Goal: Obtain resource: Download file/media

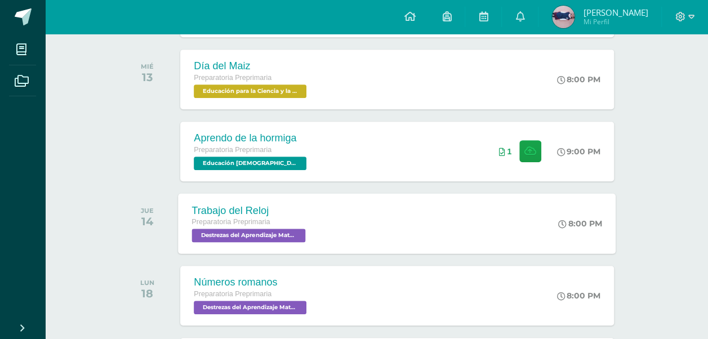
scroll to position [248, 0]
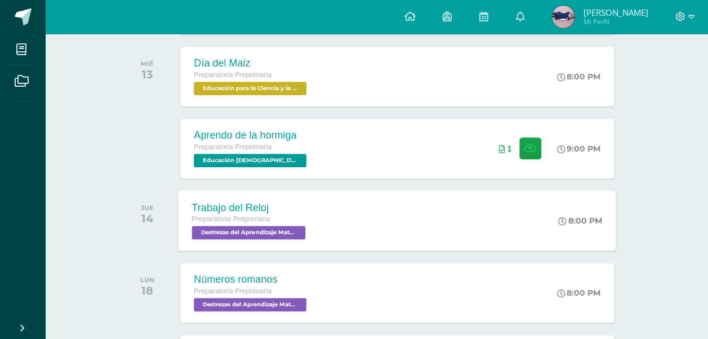
click at [244, 210] on div "Trabajo del Reloj" at bounding box center [250, 208] width 117 height 12
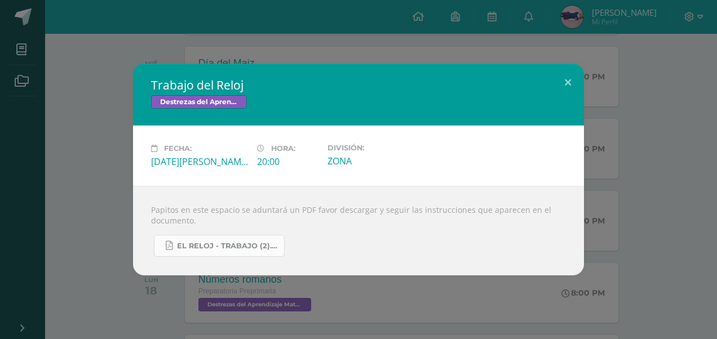
click at [238, 244] on span "EL RELOJ - TRABAJO (2).pdf" at bounding box center [227, 246] width 101 height 9
click at [568, 96] on button at bounding box center [568, 83] width 32 height 38
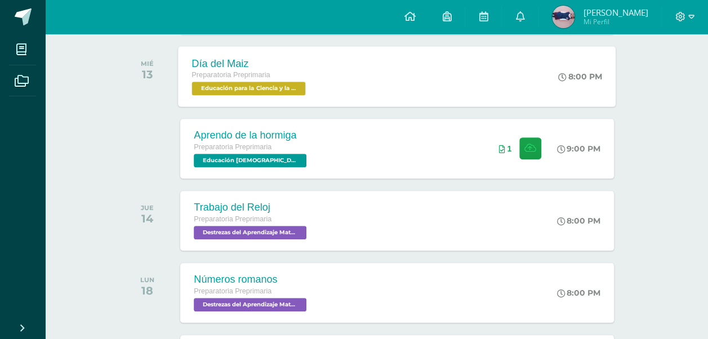
click at [390, 87] on div "Día del Maiz Preparatoria Preprimaria Educación para la Ciencia y la Ciudadanía…" at bounding box center [398, 76] width 438 height 60
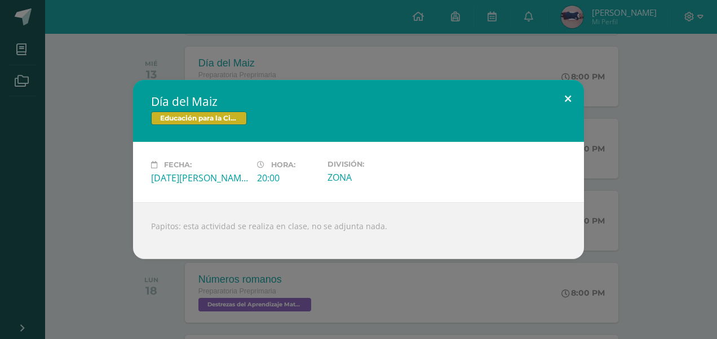
click at [566, 95] on button at bounding box center [568, 99] width 32 height 38
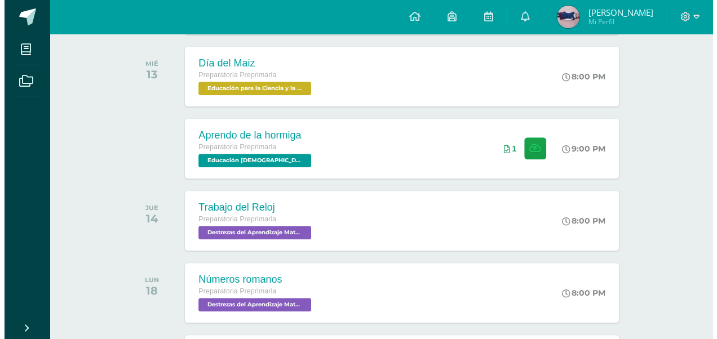
scroll to position [0, 0]
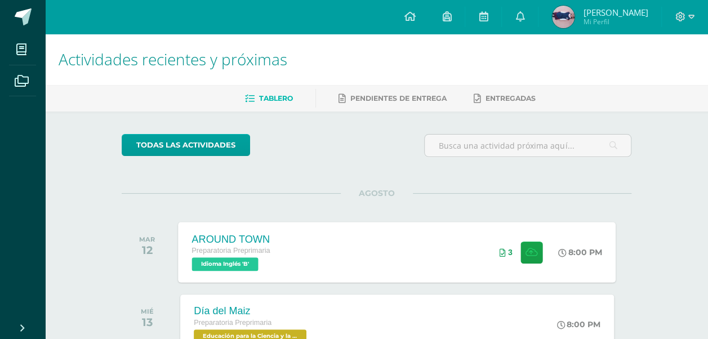
click at [313, 245] on div "AROUND TOWN Preparatoria Preprimaria Idioma Inglés 'B' 8:00 PM 3 AROUND TOWN Id…" at bounding box center [398, 252] width 438 height 60
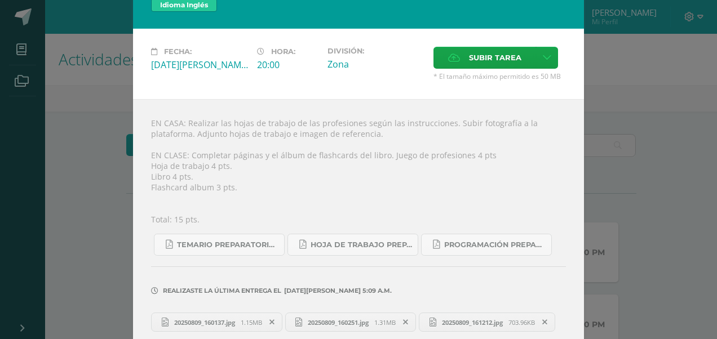
scroll to position [63, 0]
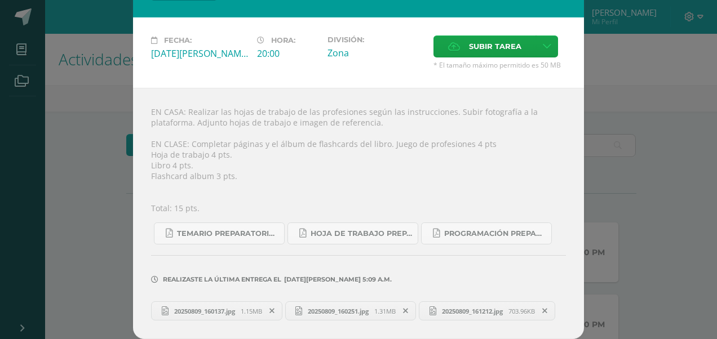
click at [203, 307] on span "20250809_160137.jpg" at bounding box center [204, 311] width 72 height 8
click at [339, 277] on div "Realizaste la última entrega el [DATE][PERSON_NAME] 5:09 a.m." at bounding box center [358, 271] width 415 height 54
click at [338, 307] on span "20250809_160251.jpg" at bounding box center [338, 311] width 72 height 8
click at [436, 311] on span "20250809_161212.jpg" at bounding box center [472, 311] width 72 height 8
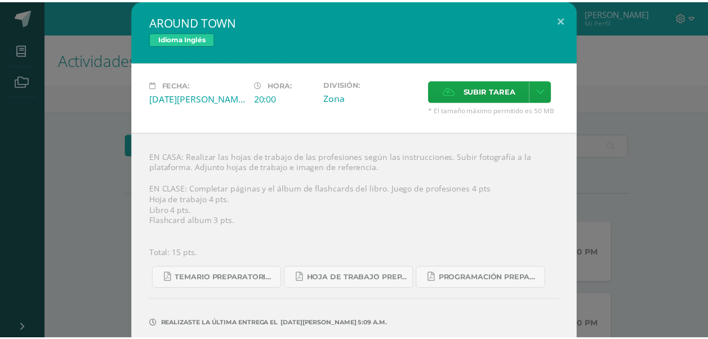
scroll to position [0, 0]
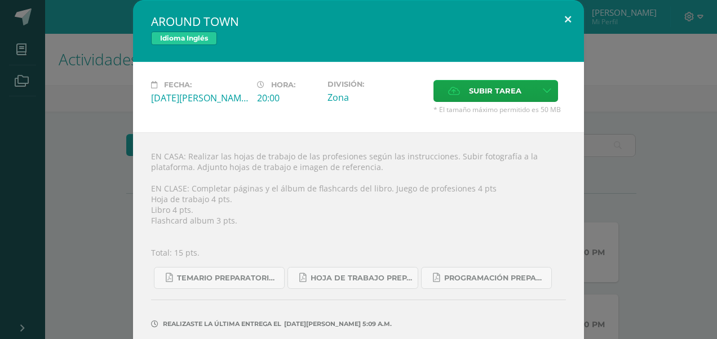
click at [564, 23] on button at bounding box center [568, 19] width 32 height 38
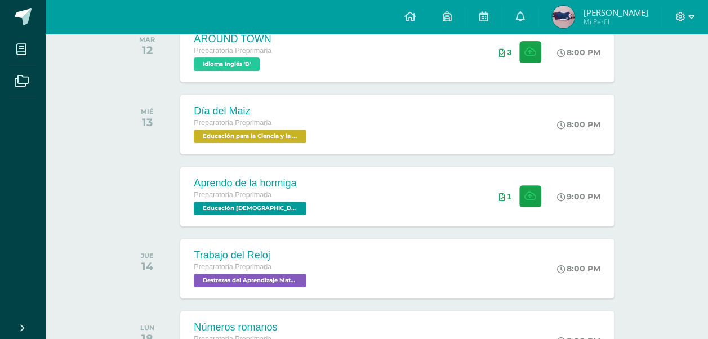
scroll to position [203, 0]
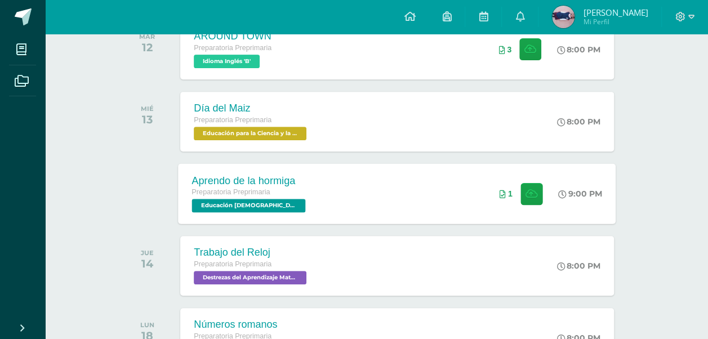
click at [275, 194] on div "Preparatoria Preprimaria" at bounding box center [250, 192] width 117 height 12
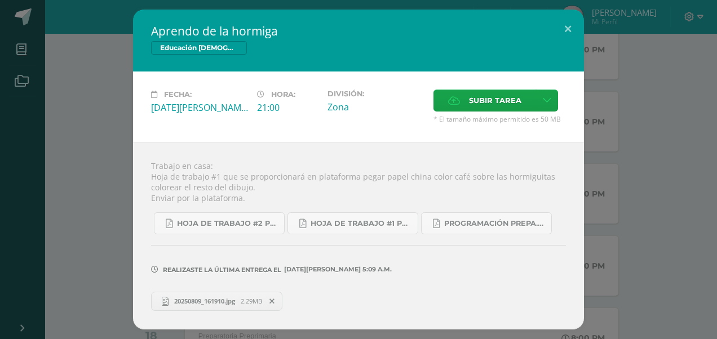
click at [223, 304] on span "20250809_161910.jpg" at bounding box center [204, 301] width 72 height 8
click at [563, 26] on button at bounding box center [568, 29] width 32 height 38
